Goal: Transaction & Acquisition: Purchase product/service

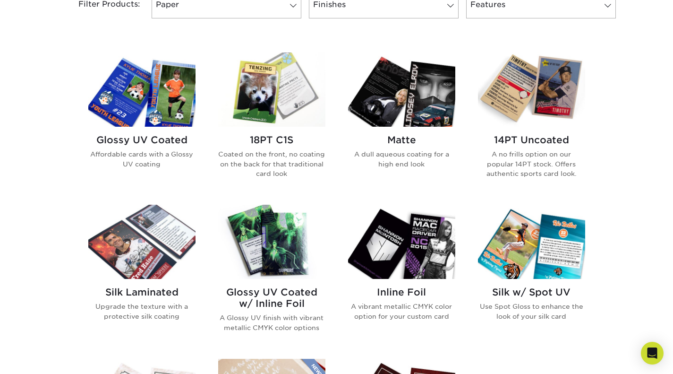
scroll to position [378, 0]
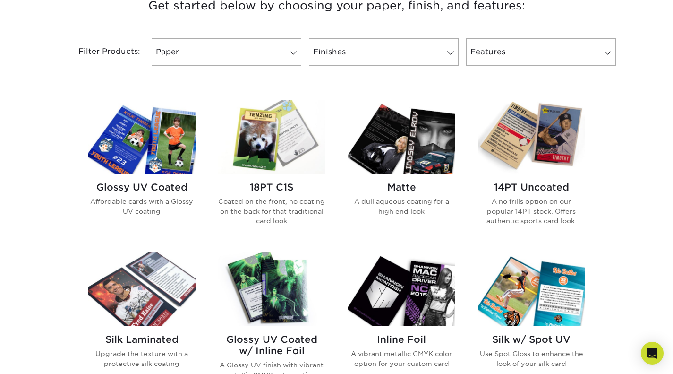
click at [162, 185] on h2 "Glossy UV Coated" at bounding box center [141, 186] width 107 height 11
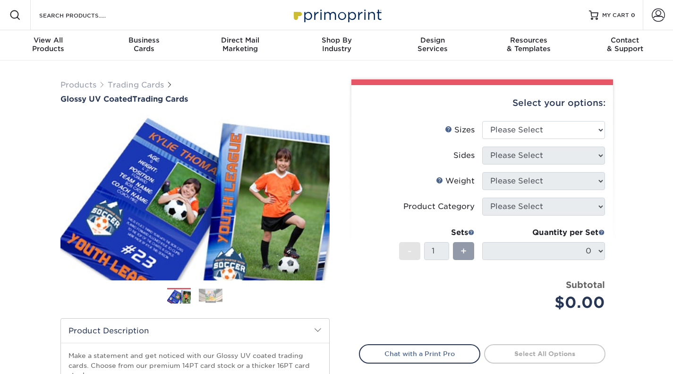
click at [539, 139] on li "Sizes Help Sizes Please Select 2.5" x 3.5"" at bounding box center [482, 134] width 246 height 26
click at [541, 133] on select "Please Select 2.5" x 3.5"" at bounding box center [543, 130] width 123 height 18
select select "2.50x3.50"
click at [482, 121] on select "Please Select 2.5" x 3.5"" at bounding box center [543, 130] width 123 height 18
click at [525, 156] on select "Please Select Print Both Sides Print Front Only" at bounding box center [543, 155] width 123 height 18
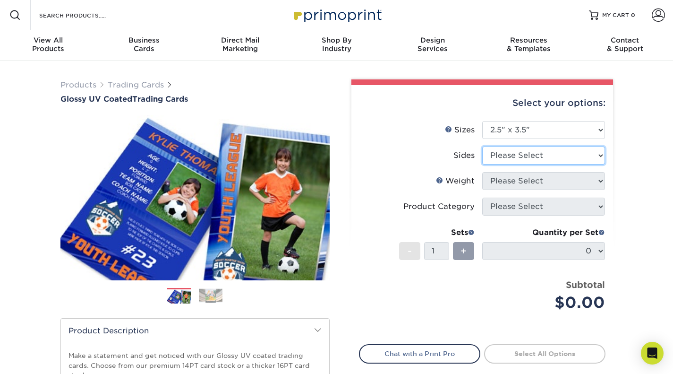
select select "13abbda7-1d64-4f25-8bb2-c179b224825d"
click at [482, 146] on select "Please Select Print Both Sides Print Front Only" at bounding box center [543, 155] width 123 height 18
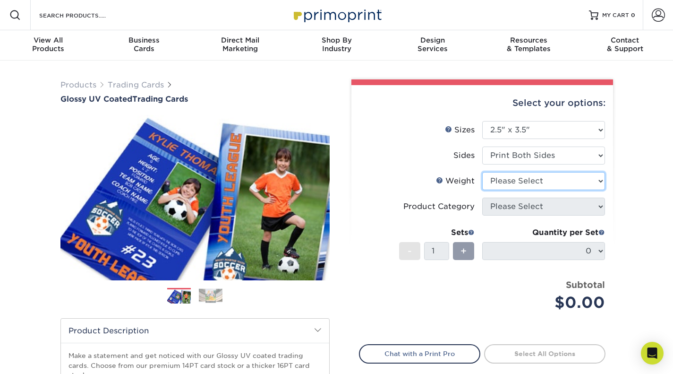
click at [530, 174] on select "Please Select 16PT 14PT 18PT C1S" at bounding box center [543, 181] width 123 height 18
select select "16PT"
click at [482, 172] on select "Please Select 16PT 14PT 18PT C1S" at bounding box center [543, 181] width 123 height 18
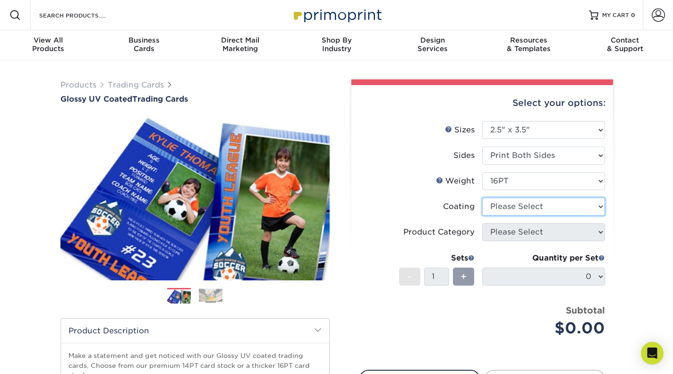
click at [516, 206] on select at bounding box center [543, 206] width 123 height 18
select select "1e8116af-acfc-44b1-83dc-8181aa338834"
click at [482, 197] on select at bounding box center [543, 206] width 123 height 18
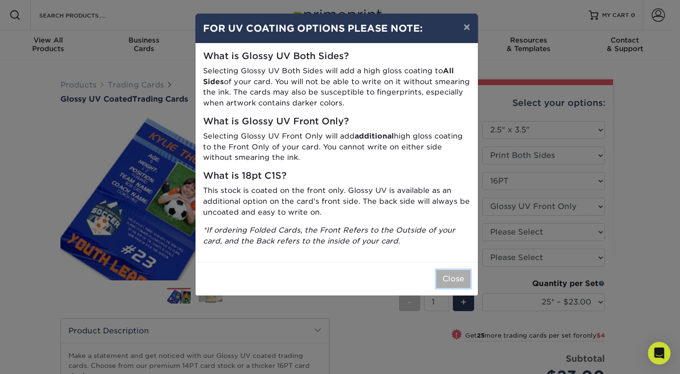
click at [455, 277] on button "Close" at bounding box center [453, 279] width 34 height 18
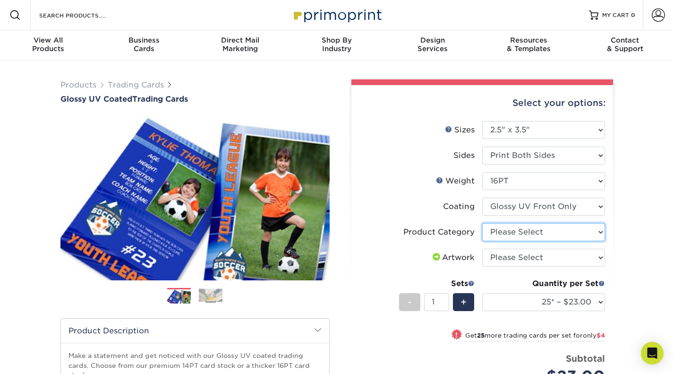
click at [499, 236] on select "Please Select Trading Cards" at bounding box center [543, 232] width 123 height 18
select select "c2f9bce9-36c2-409d-b101-c29d9d031e18"
click at [482, 223] on select "Please Select Trading Cards" at bounding box center [543, 232] width 123 height 18
click at [508, 255] on select "Please Select I will upload files I need a design - $100" at bounding box center [543, 257] width 123 height 18
select select "upload"
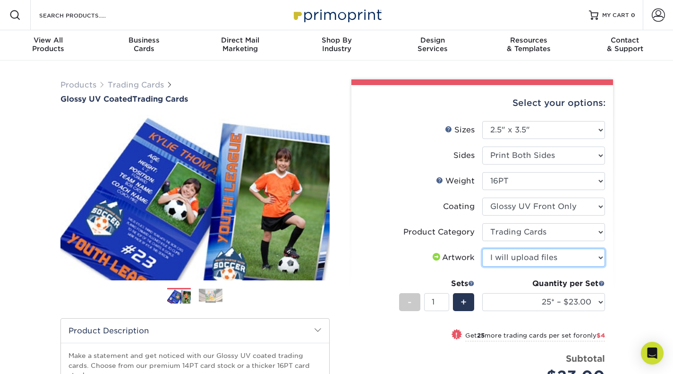
click at [482, 248] on select "Please Select I will upload files I need a design - $100" at bounding box center [543, 257] width 123 height 18
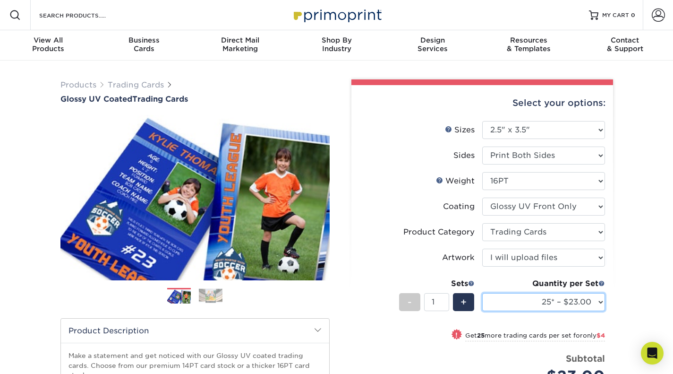
click at [578, 303] on select "25* – $23.00 50* – $27.00 75* – $33.00 100* – $37.00 250* – $47.00 500 – $58.00…" at bounding box center [543, 302] width 123 height 18
select select "100* – $37.00"
click at [482, 293] on select "25* – $23.00 50* – $27.00 75* – $33.00 100* – $37.00 250* – $47.00 500 – $58.00…" at bounding box center [543, 302] width 123 height 18
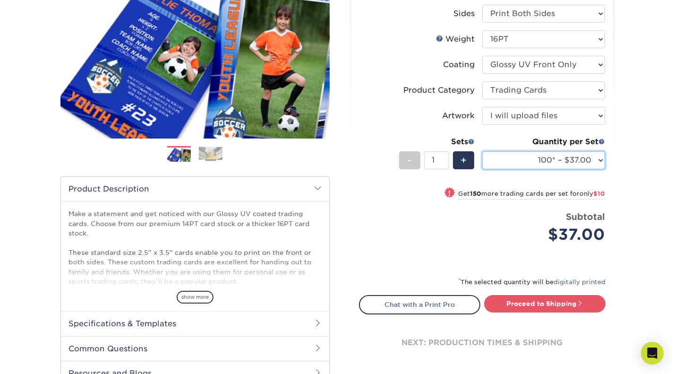
scroll to position [94, 0]
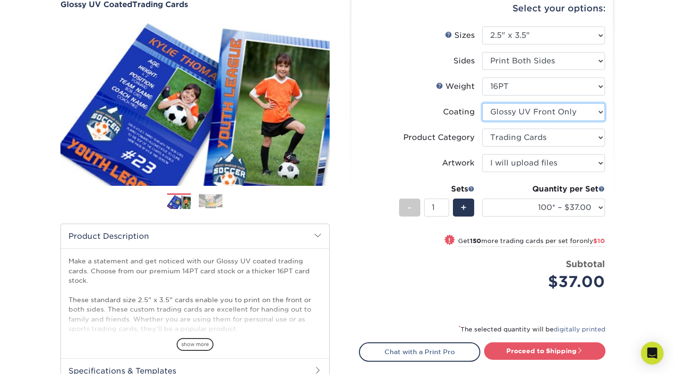
click at [554, 116] on select at bounding box center [543, 112] width 123 height 18
select select "ae367451-b2b8-45df-a344-0f05b6a12993"
click at [482, 103] on select at bounding box center [543, 112] width 123 height 18
select select "-1"
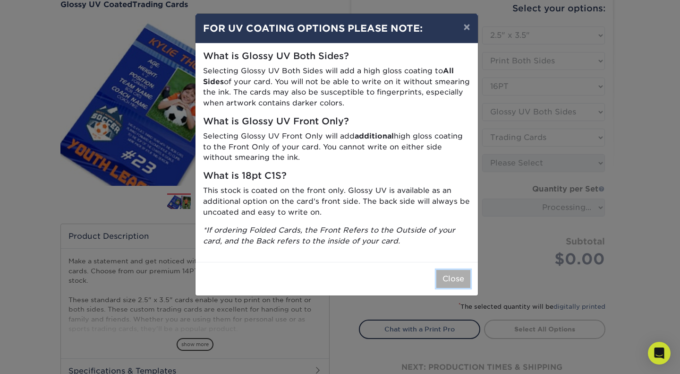
click at [460, 281] on button "Close" at bounding box center [453, 279] width 34 height 18
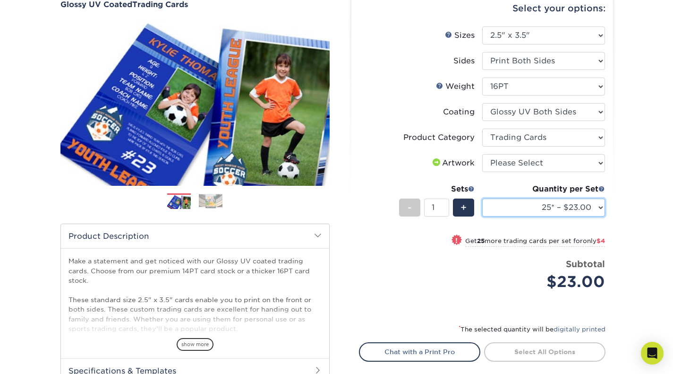
click at [594, 210] on select "25* – $23.00 50* – $27.00 75* – $33.00 100* – $37.00 250* – $47.00 500 – $58.00…" at bounding box center [543, 207] width 123 height 18
select select "100* – $37.00"
click at [482, 198] on select "25* – $23.00 50* – $27.00 75* – $33.00 100* – $37.00 250* – $47.00 500 – $58.00…" at bounding box center [543, 207] width 123 height 18
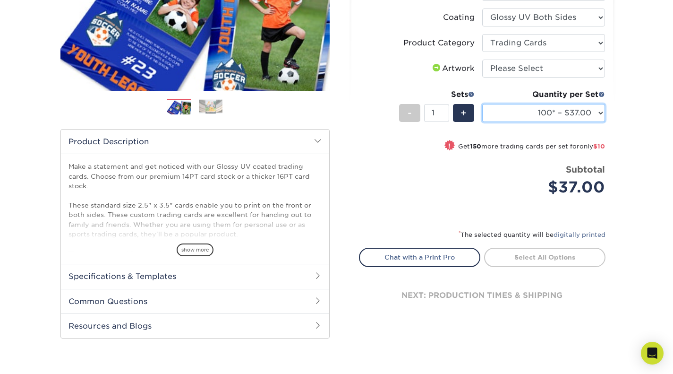
scroll to position [142, 0]
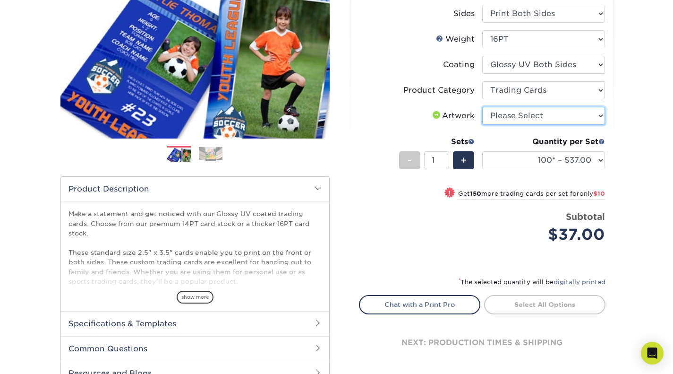
click at [528, 111] on select "Please Select I will upload files I need a design - $100" at bounding box center [543, 116] width 123 height 18
select select "upload"
click at [482, 107] on select "Please Select I will upload files I need a design - $100" at bounding box center [543, 116] width 123 height 18
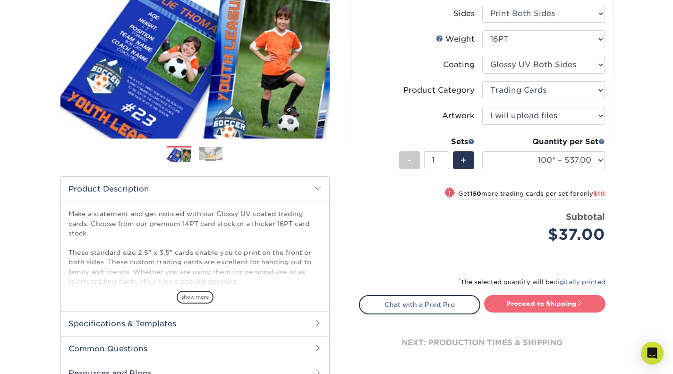
click at [535, 304] on link "Proceed to Shipping" at bounding box center [544, 303] width 121 height 17
type input "Set 1"
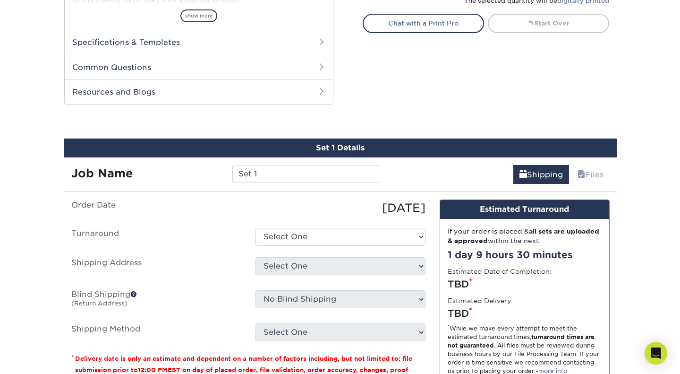
scroll to position [480, 0]
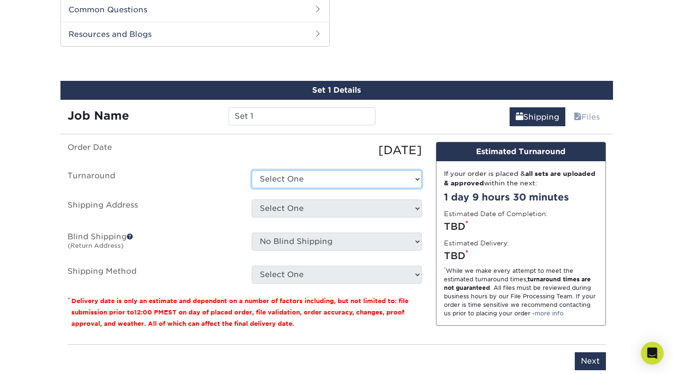
click at [343, 182] on select "Select One 2-4 Business Days 2 Day Next Business Day" at bounding box center [337, 179] width 170 height 18
select select "85eeae86-f890-4d21-9299-1bab3b52d96f"
click at [252, 170] on select "Select One 2-4 Business Days 2 Day Next Business Day" at bounding box center [337, 179] width 170 height 18
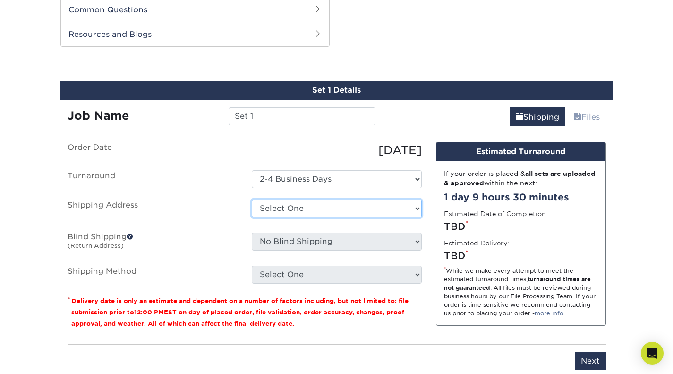
click at [317, 208] on select "Select One + Add New Address - Login" at bounding box center [337, 208] width 170 height 18
select select "newaddress"
click at [252, 199] on select "Select One + Add New Address - Login" at bounding box center [337, 208] width 170 height 18
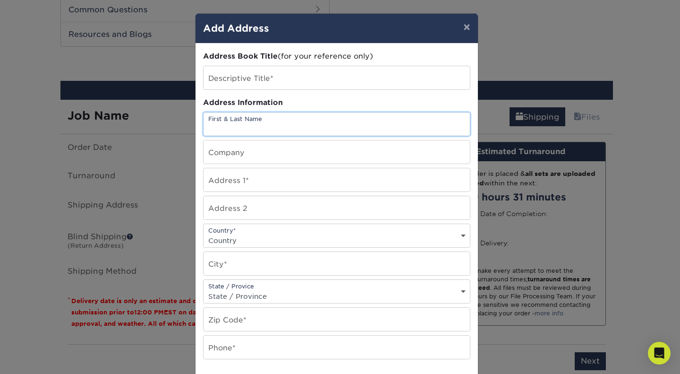
click at [273, 127] on input "text" at bounding box center [337, 123] width 266 height 23
type input "[PERSON_NAME]"
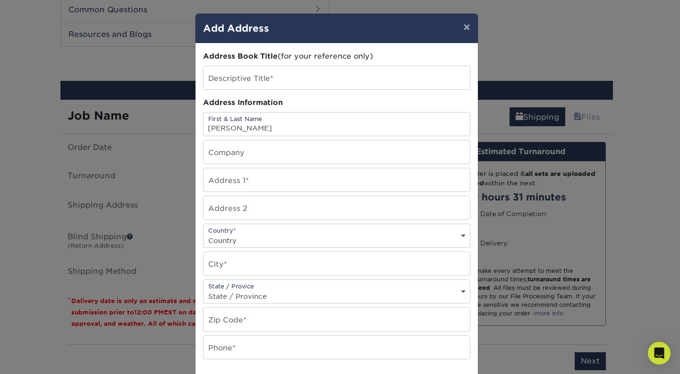
type input "Mowwow Media"
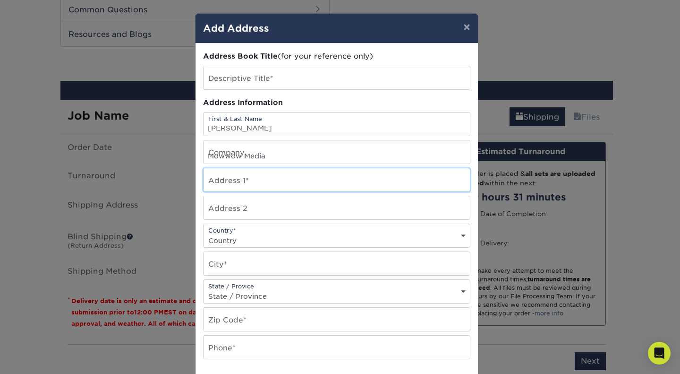
type input "[STREET_ADDRESS]"
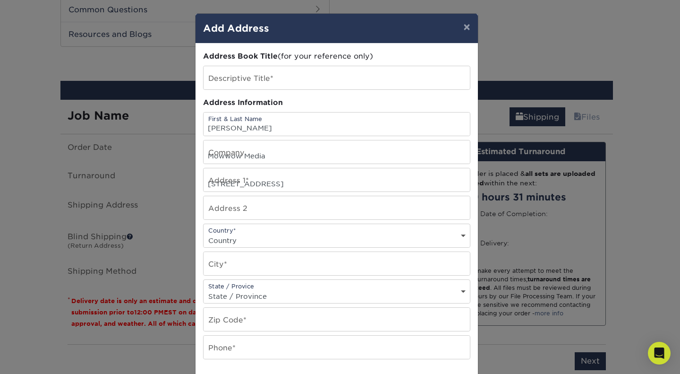
select select "US"
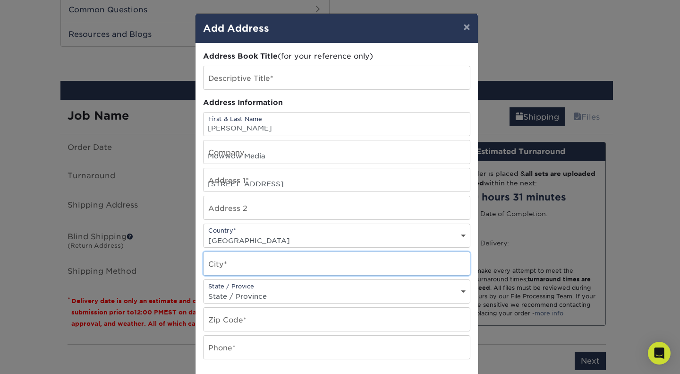
type input "Shepherd"
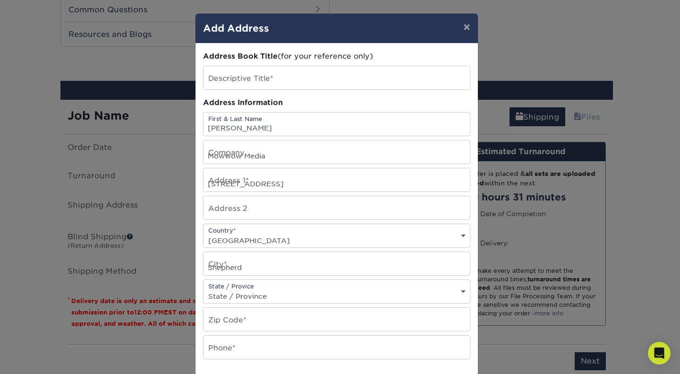
select select "[GEOGRAPHIC_DATA]"
type input "77371"
type input "9367146461"
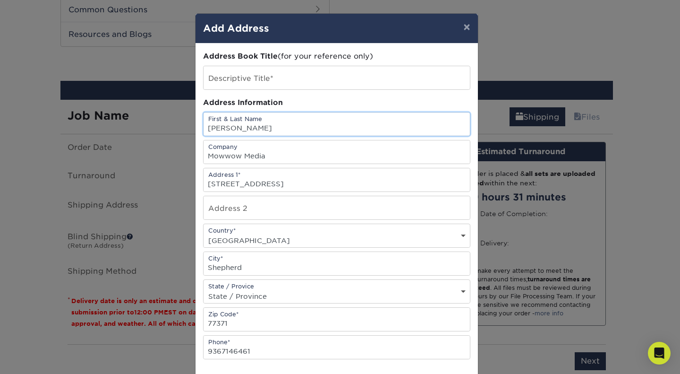
scroll to position [140, 0]
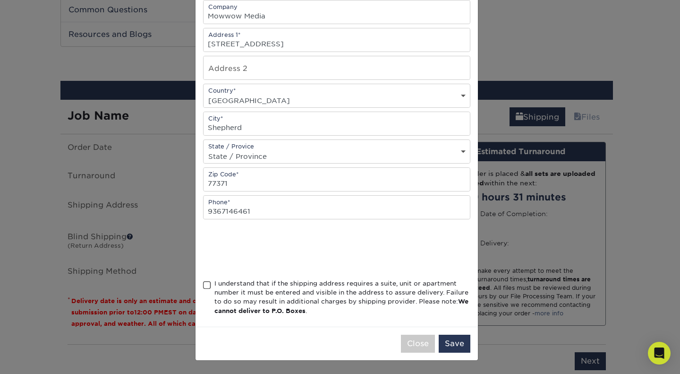
click at [204, 282] on span at bounding box center [207, 285] width 8 height 9
click at [0, 0] on input "I understand that if the shipping address requires a suite, unit or apartment n…" at bounding box center [0, 0] width 0 height 0
drag, startPoint x: 446, startPoint y: 334, endPoint x: 450, endPoint y: 340, distance: 7.5
click at [446, 334] on div "Close Save" at bounding box center [337, 343] width 282 height 34
click at [450, 343] on button "Save" at bounding box center [455, 343] width 32 height 18
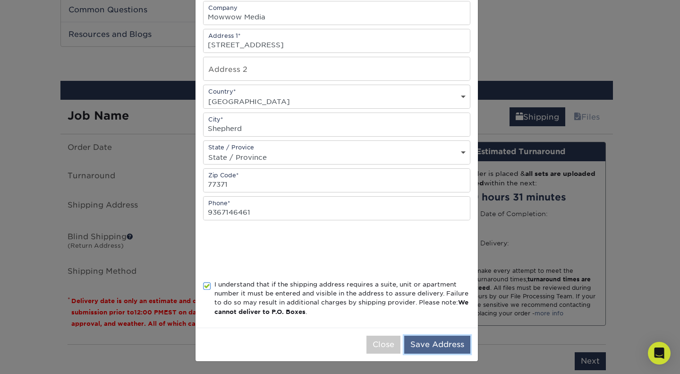
scroll to position [141, 0]
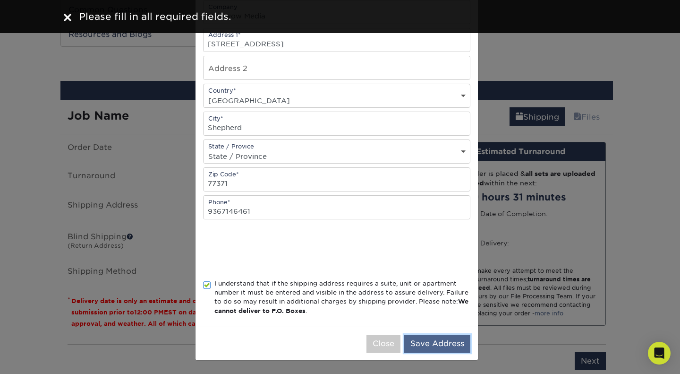
click at [431, 337] on button "Save Address" at bounding box center [437, 343] width 66 height 18
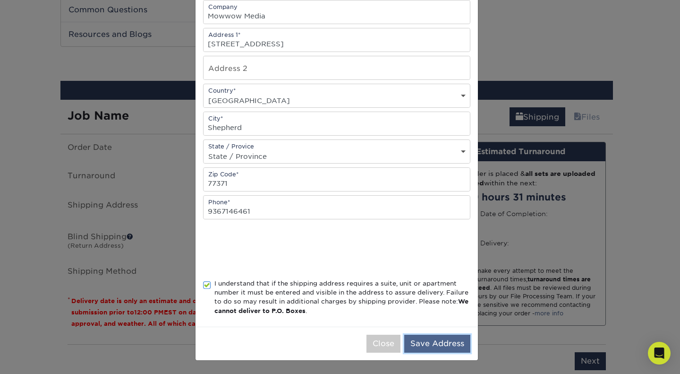
click at [424, 346] on button "Save Address" at bounding box center [437, 343] width 66 height 18
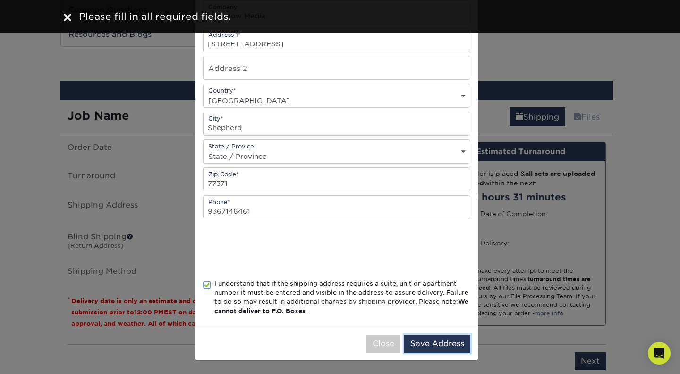
scroll to position [0, 0]
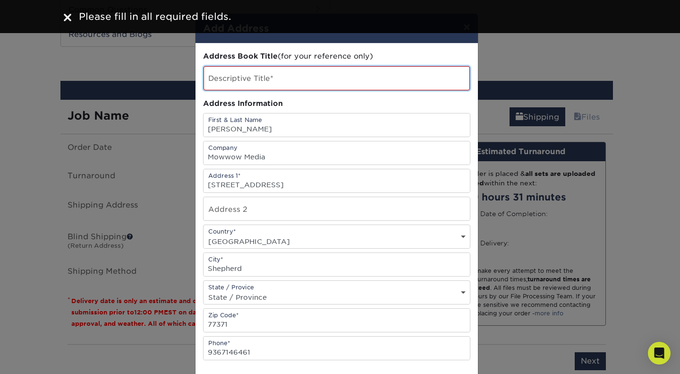
click at [297, 82] on input "text" at bounding box center [337, 78] width 266 height 24
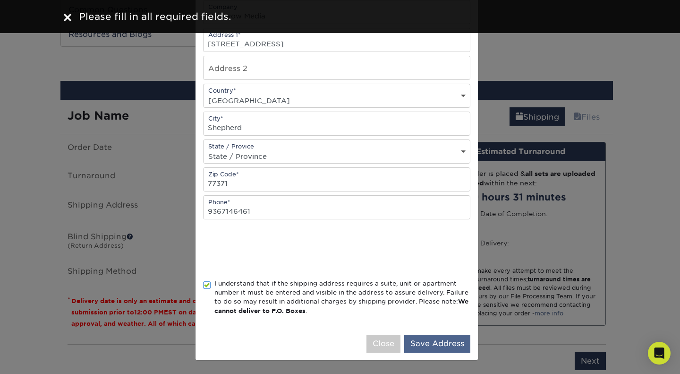
type input "Home"
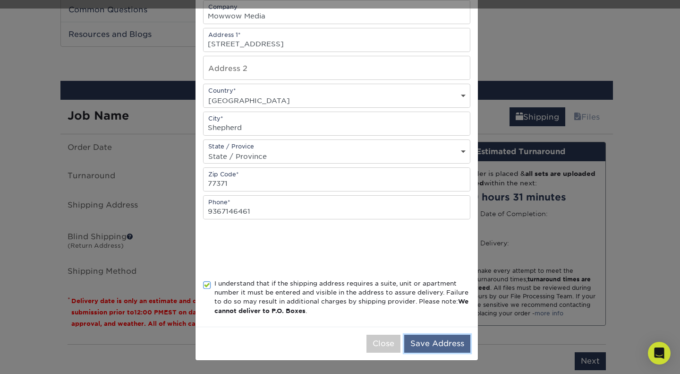
click at [429, 339] on button "Save Address" at bounding box center [437, 343] width 66 height 18
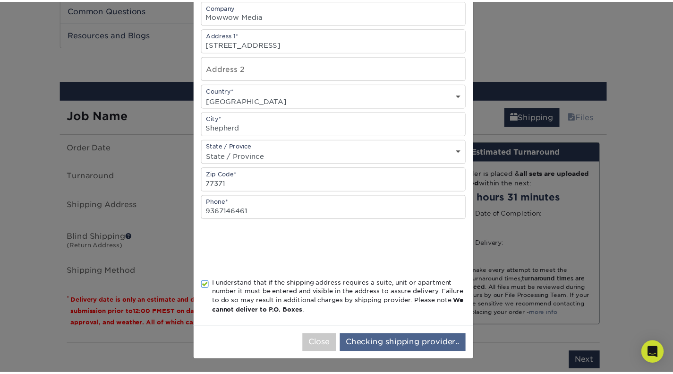
scroll to position [0, 0]
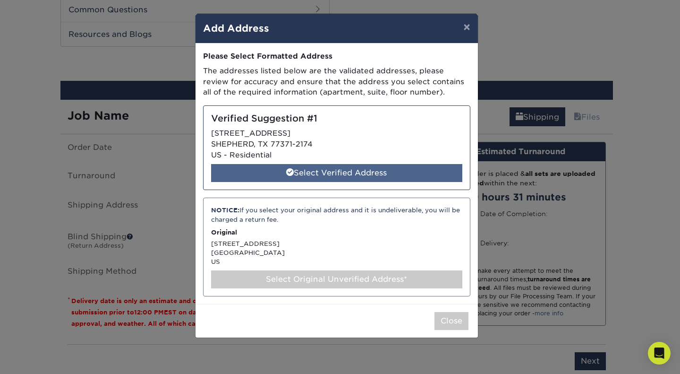
click at [343, 170] on div "Select Verified Address" at bounding box center [336, 173] width 251 height 18
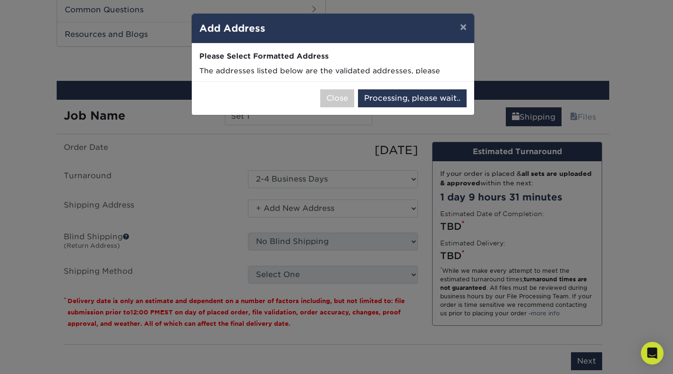
select select "285369"
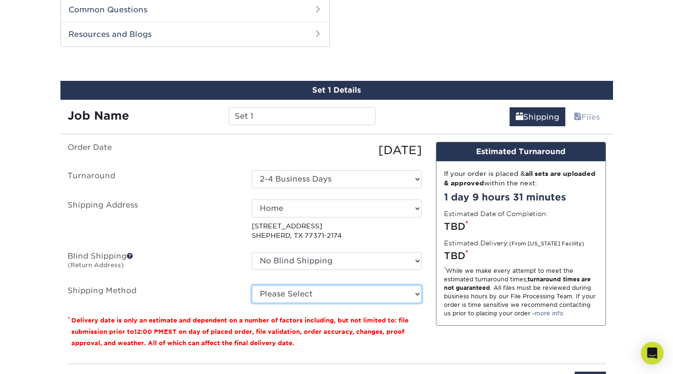
click at [341, 293] on select "Please Select Ground Shipping (+$39.78) 3 Day Shipping Service (+$45.30) 2 Day …" at bounding box center [337, 294] width 170 height 18
select select "03"
click at [252, 285] on select "Please Select Ground Shipping (+$39.78) 3 Day Shipping Service (+$45.30) 2 Day …" at bounding box center [337, 294] width 170 height 18
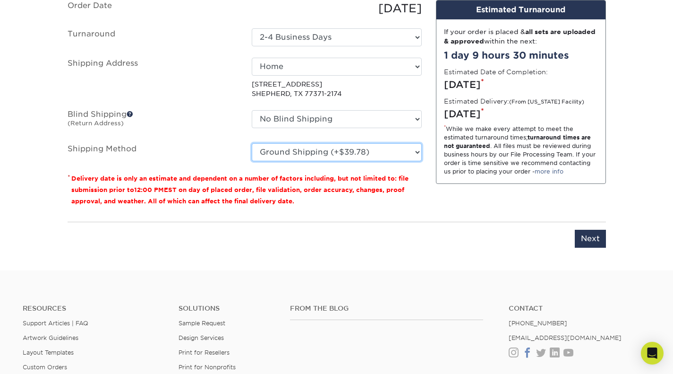
scroll to position [669, 0]
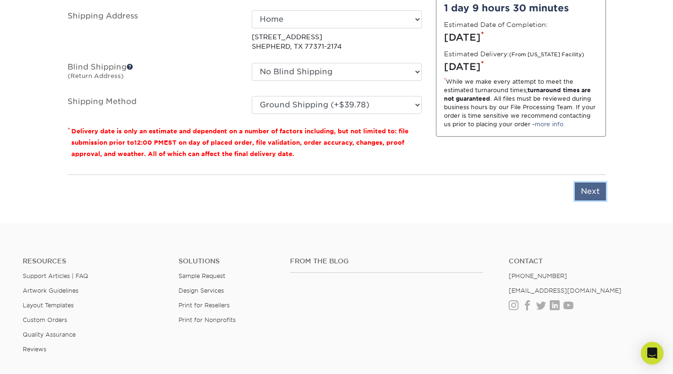
click at [600, 194] on input "Next" at bounding box center [590, 191] width 31 height 18
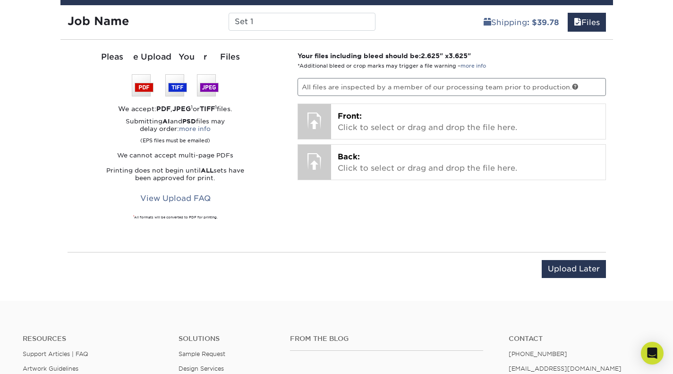
scroll to position [622, 0]
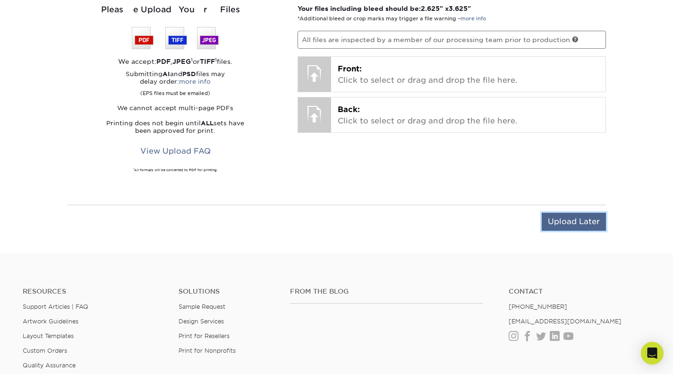
click at [565, 216] on input "Upload Later" at bounding box center [574, 222] width 64 height 18
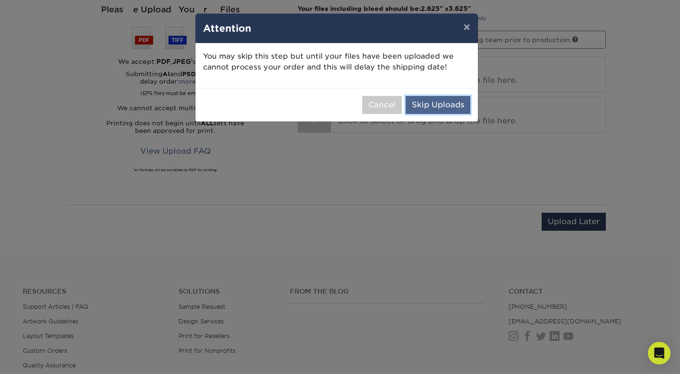
click at [444, 106] on button "Skip Uploads" at bounding box center [438, 105] width 65 height 18
